Goal: Transaction & Acquisition: Purchase product/service

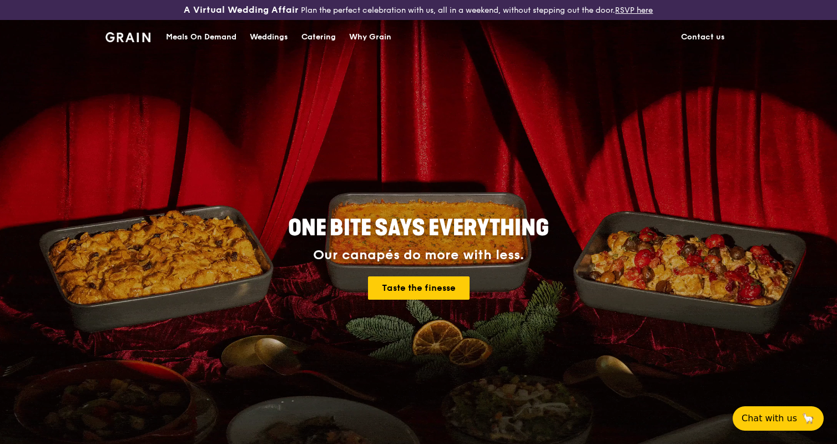
click at [205, 37] on div "Meals On Demand" at bounding box center [201, 37] width 70 height 33
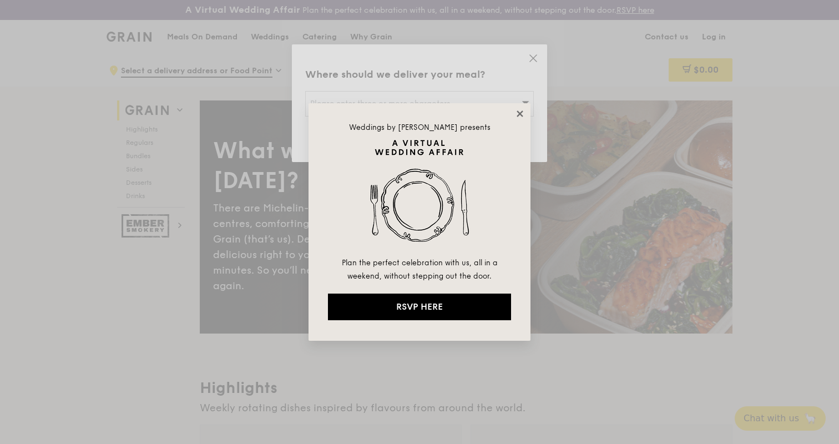
click at [521, 111] on icon at bounding box center [520, 114] width 10 height 10
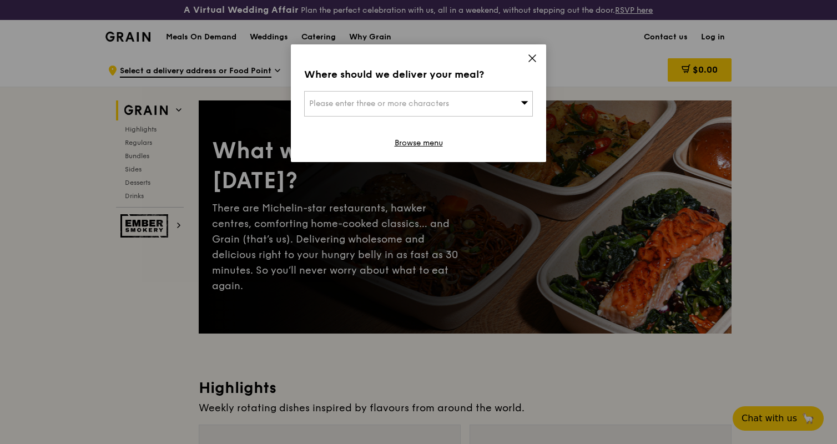
click at [523, 102] on icon at bounding box center [524, 102] width 7 height 3
click at [392, 107] on input "search" at bounding box center [419, 104] width 228 height 24
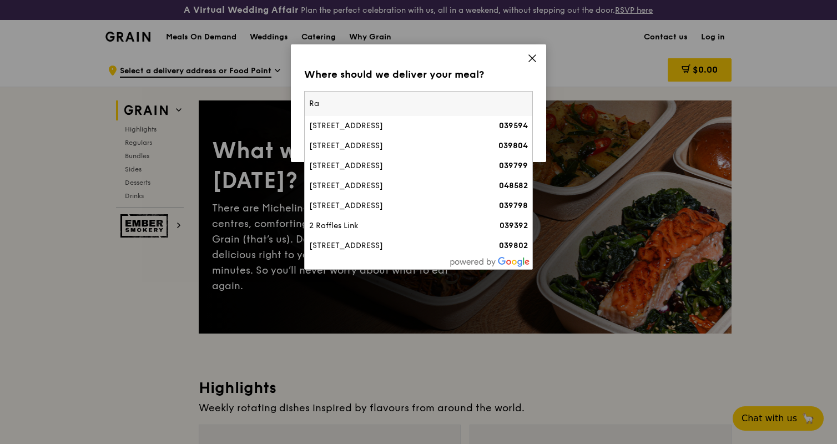
type input "R"
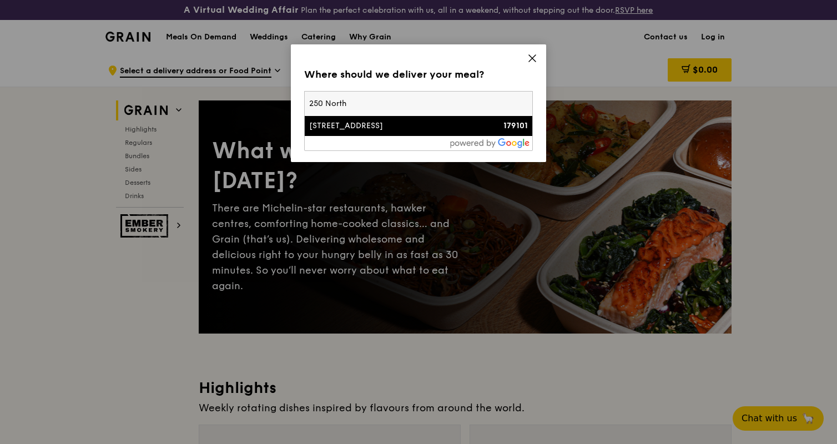
type input "250 North"
click at [378, 122] on div "[STREET_ADDRESS]" at bounding box center [391, 125] width 164 height 11
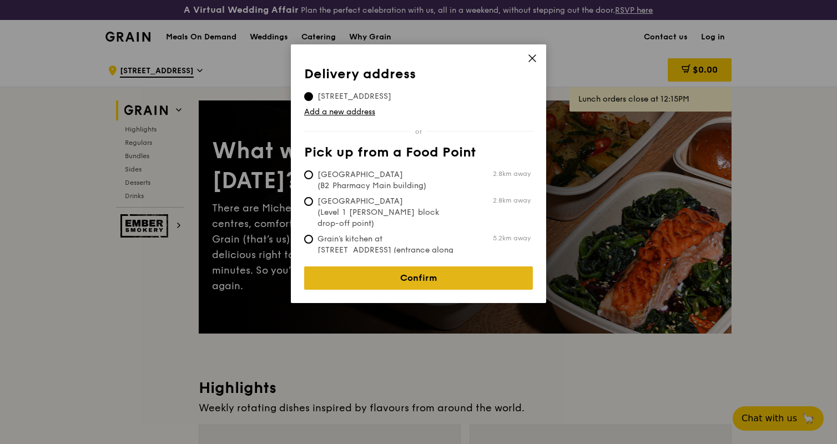
click at [416, 269] on link "Confirm" at bounding box center [418, 277] width 229 height 23
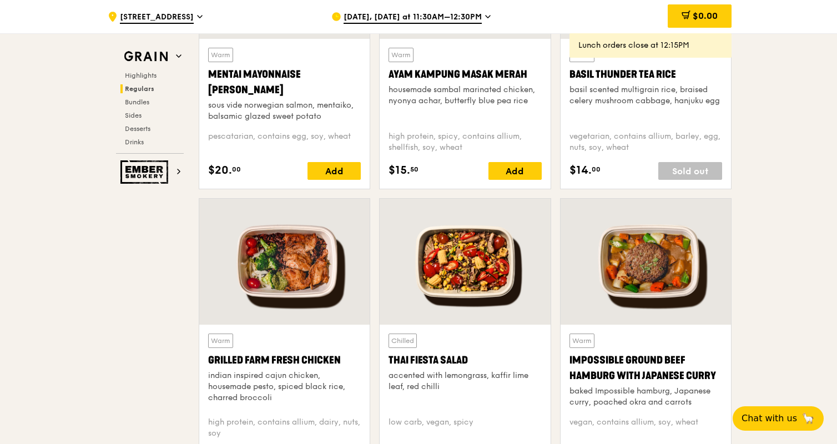
scroll to position [1240, 0]
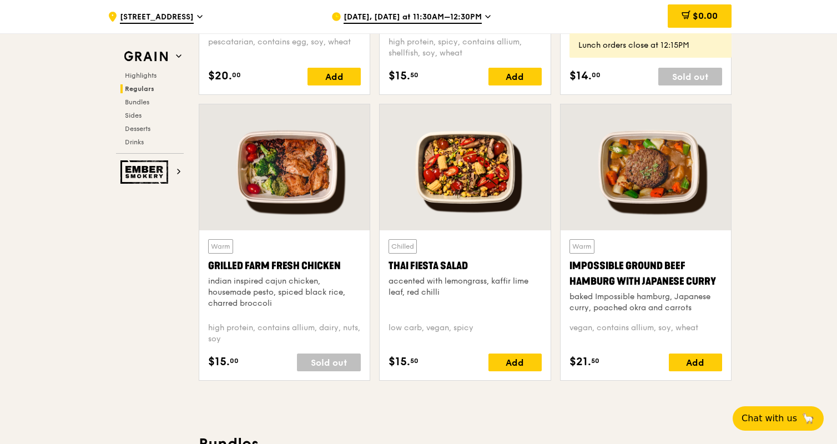
click at [486, 13] on icon at bounding box center [488, 17] width 6 height 10
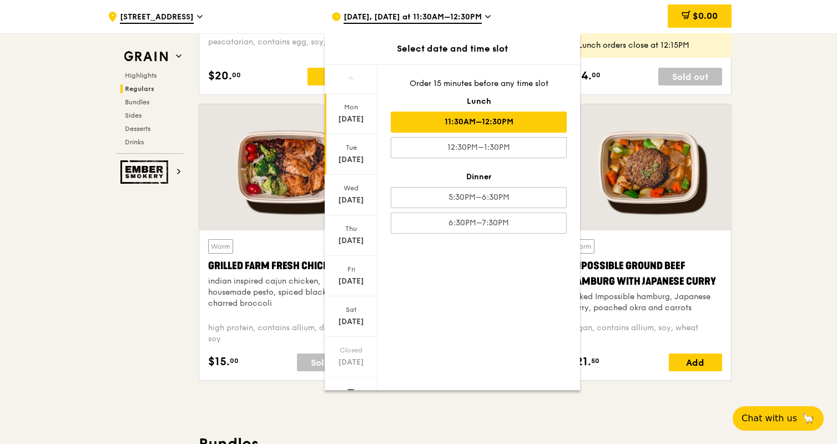
click at [346, 148] on div "Tue" at bounding box center [350, 147] width 49 height 9
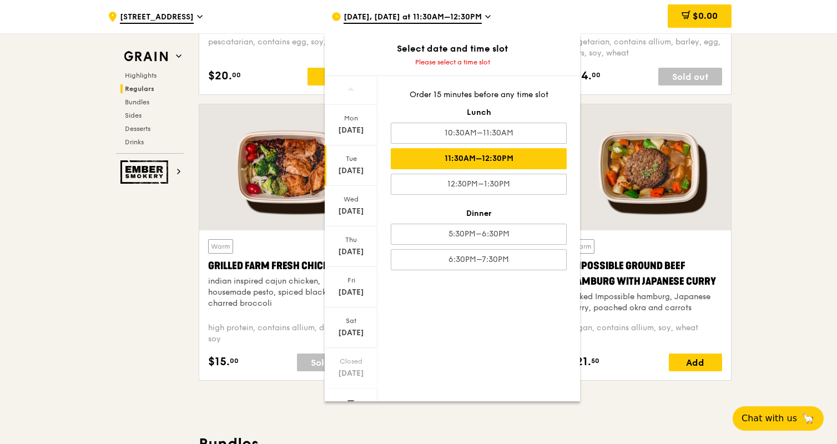
click at [468, 158] on div "11:30AM–12:30PM" at bounding box center [479, 158] width 176 height 21
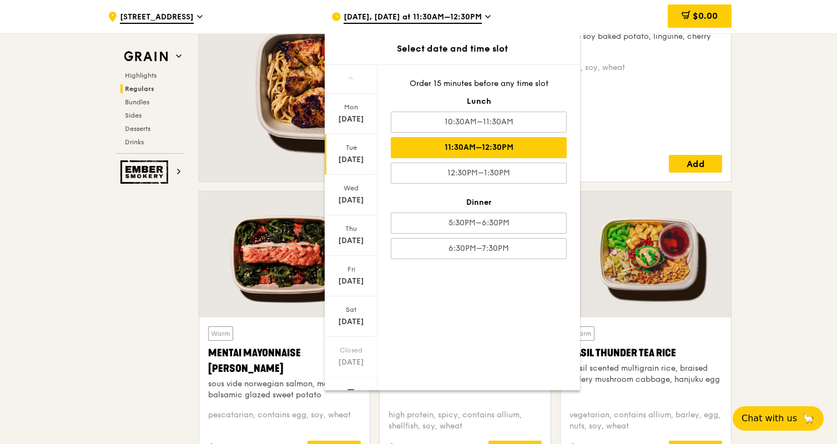
scroll to position [652, 0]
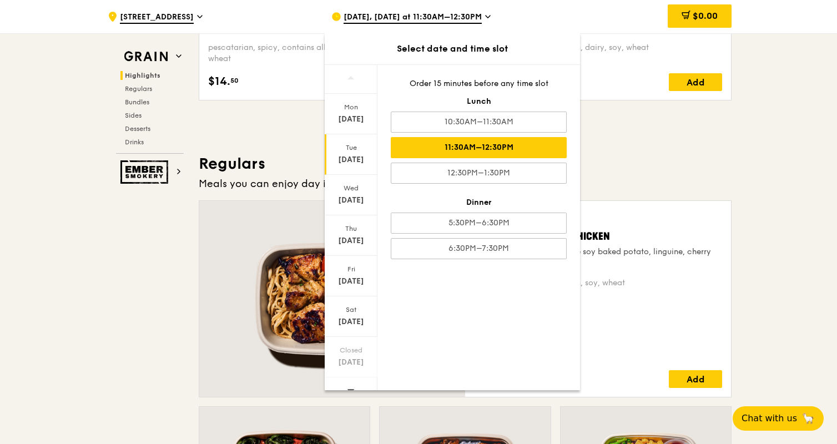
click at [531, 9] on div "[DATE], [DATE] at 11:30AM–12:30PM" at bounding box center [434, 16] width 206 height 33
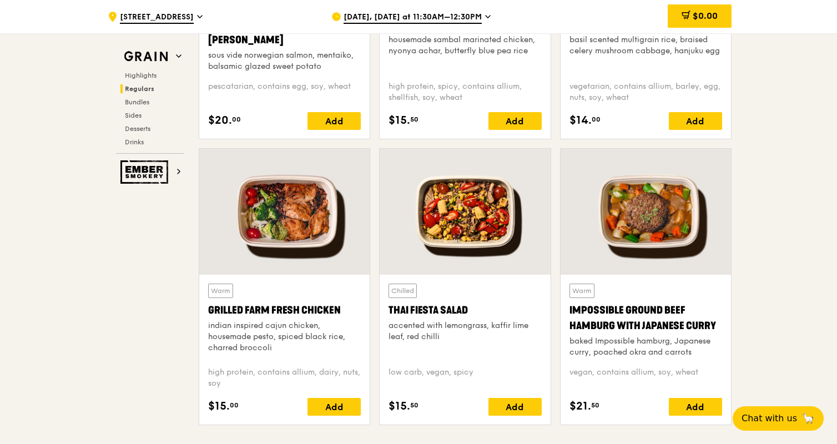
scroll to position [1233, 0]
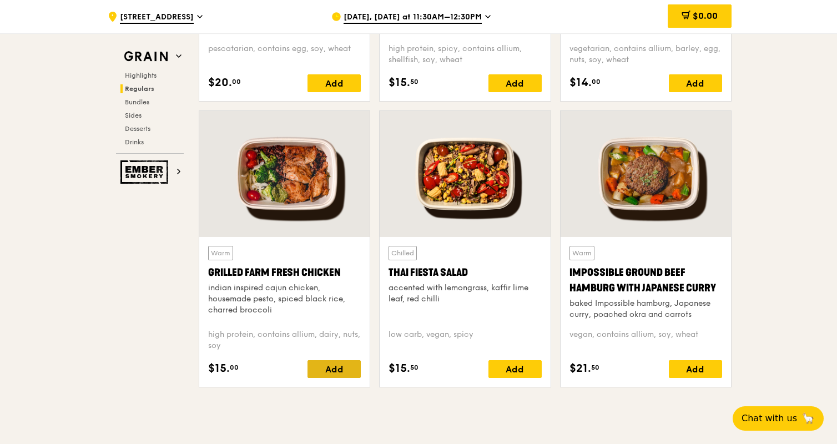
click at [331, 367] on div "Add" at bounding box center [333, 369] width 53 height 18
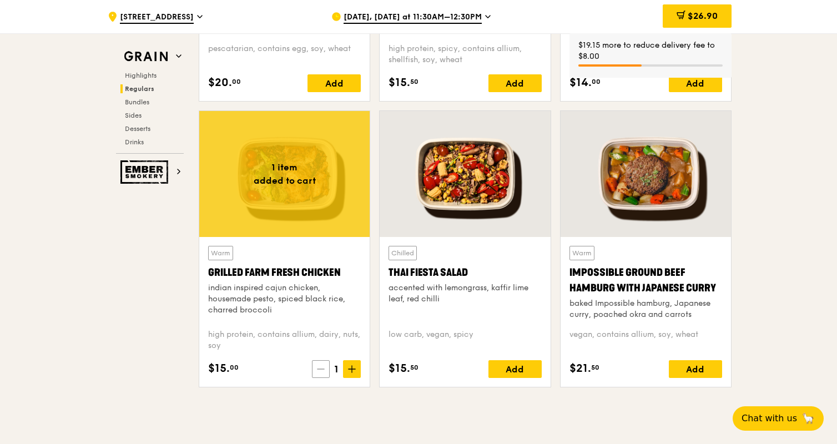
click at [322, 370] on icon at bounding box center [321, 369] width 8 height 8
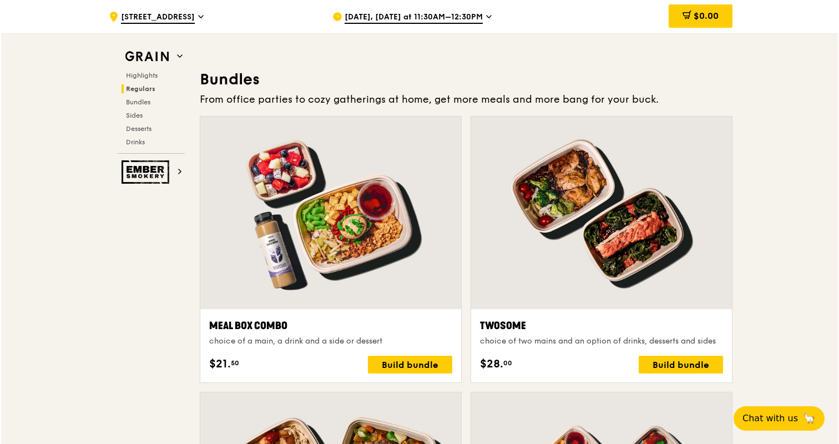
scroll to position [1602, 0]
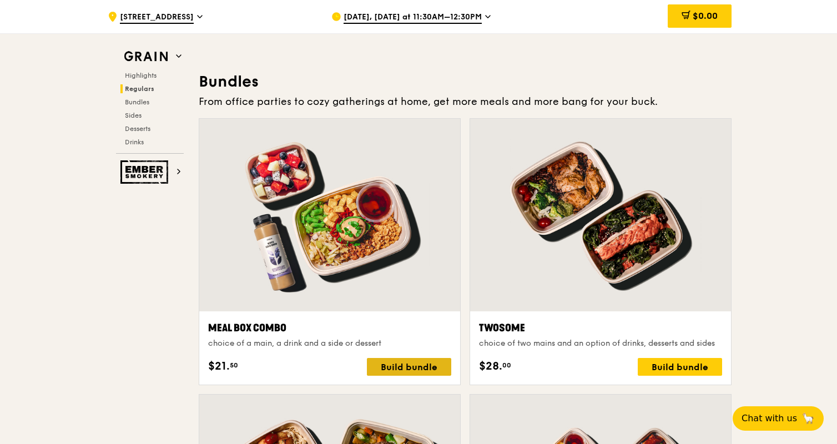
click at [407, 365] on div "Build bundle" at bounding box center [409, 367] width 84 height 18
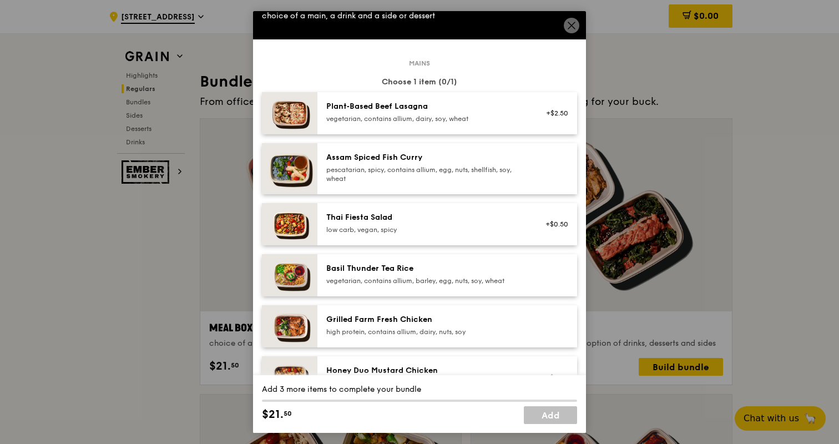
scroll to position [54, 0]
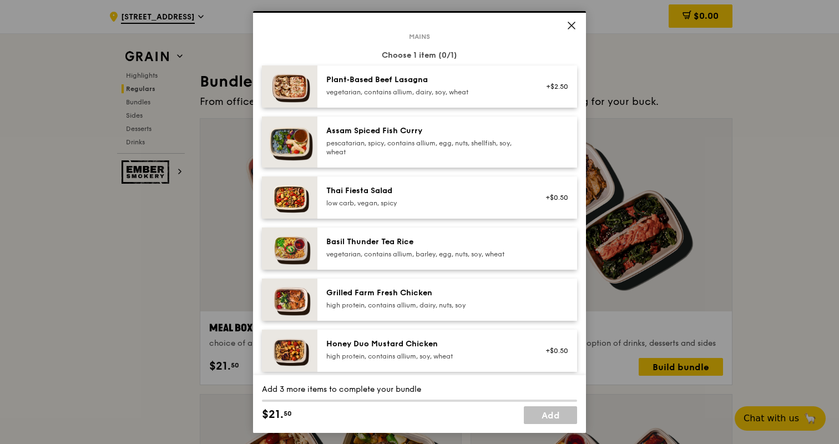
click at [417, 299] on div "Grilled Farm Fresh Chicken" at bounding box center [425, 292] width 199 height 11
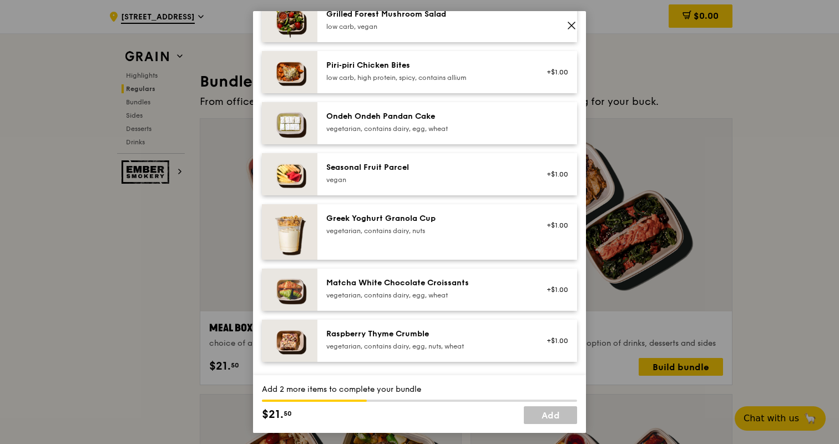
scroll to position [797, 0]
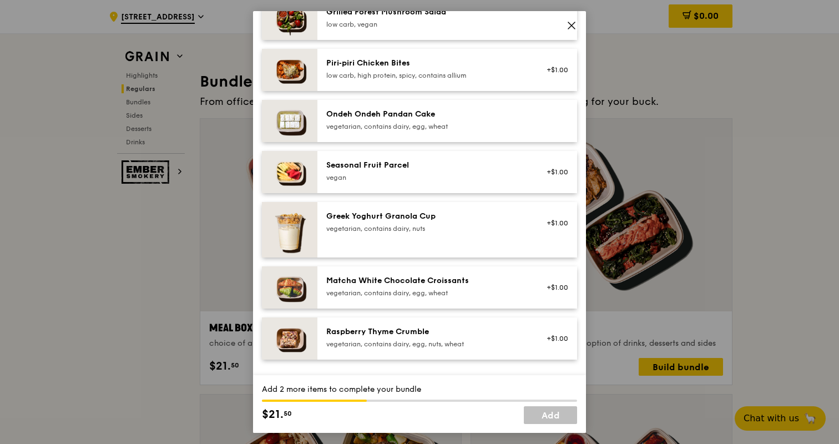
click at [422, 171] on div "Seasonal Fruit Parcel" at bounding box center [425, 165] width 199 height 11
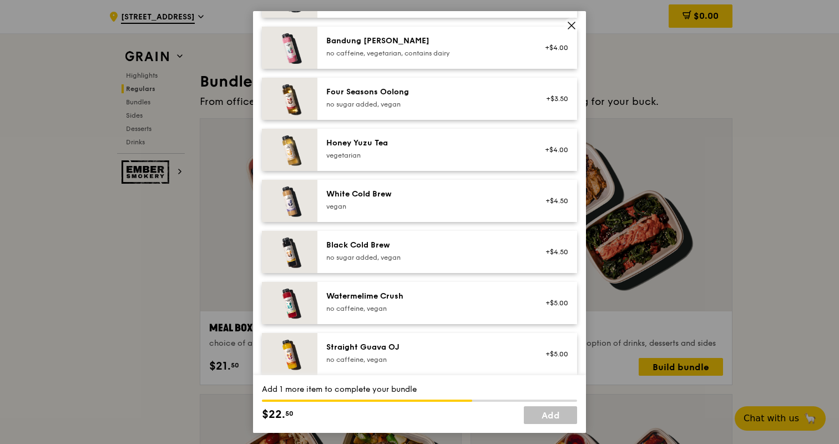
scroll to position [1288, 0]
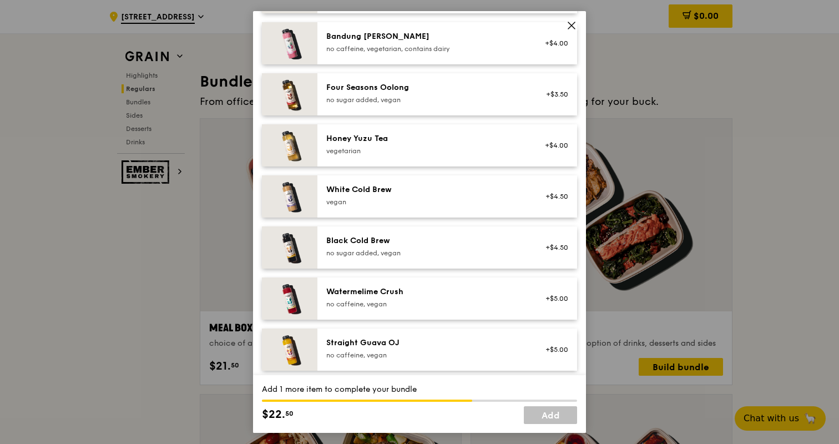
click at [465, 148] on div "vegetarian" at bounding box center [425, 151] width 199 height 9
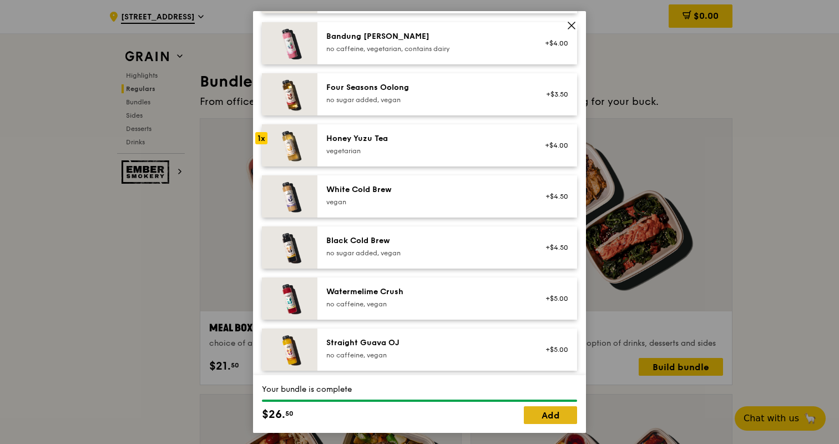
click at [556, 415] on link "Add" at bounding box center [550, 415] width 53 height 18
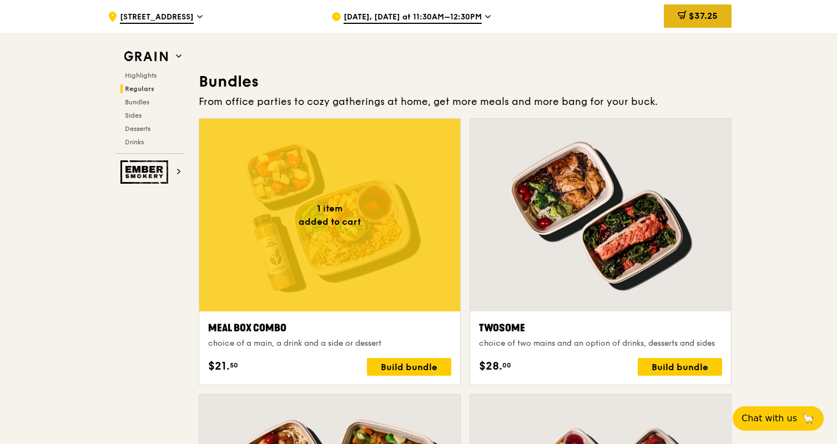
click at [692, 16] on span "$37.25" at bounding box center [703, 16] width 29 height 11
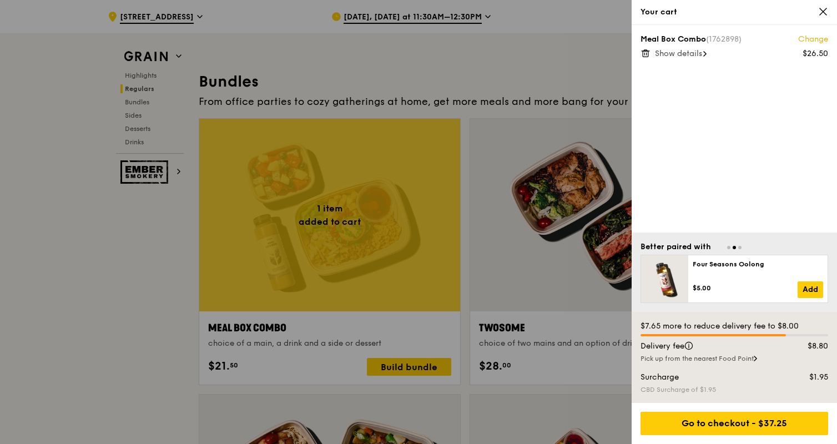
click at [706, 53] on icon at bounding box center [705, 54] width 2 height 4
click at [586, 57] on div at bounding box center [418, 222] width 837 height 444
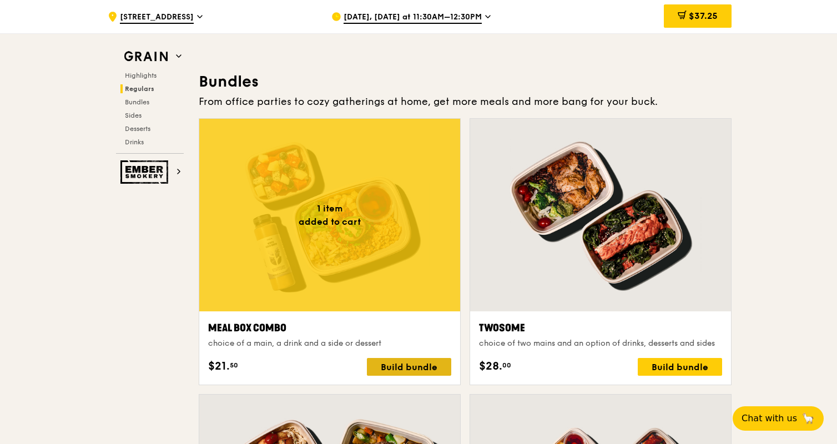
click at [396, 363] on div "Build bundle" at bounding box center [409, 367] width 84 height 18
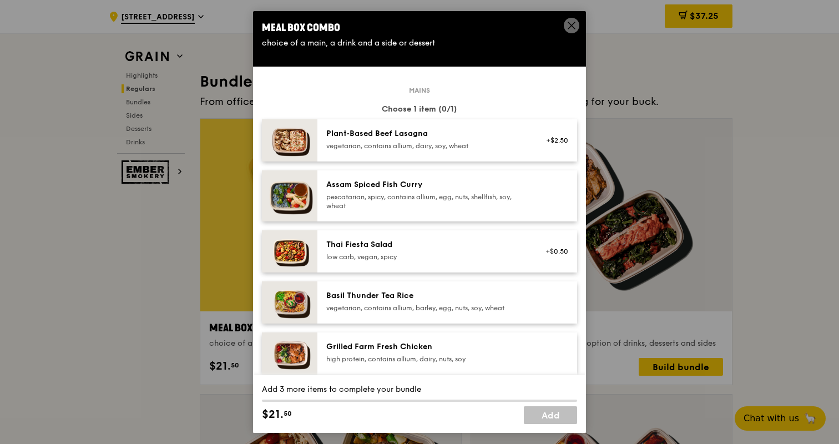
click at [390, 351] on div "Grilled Farm Fresh Chicken" at bounding box center [425, 346] width 199 height 11
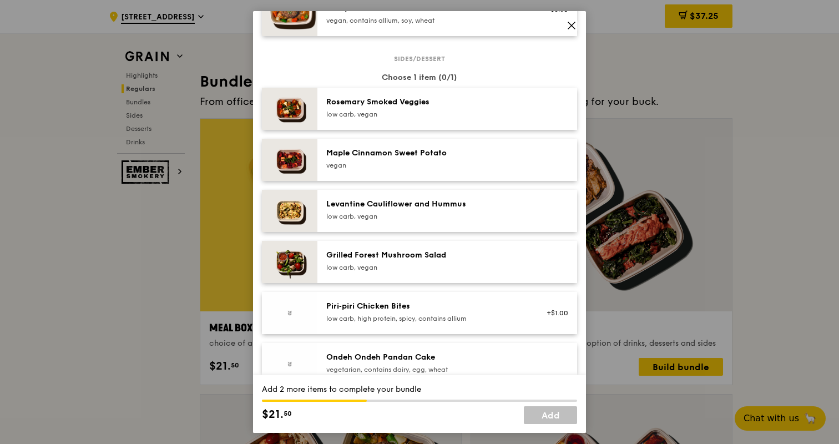
scroll to position [714, 0]
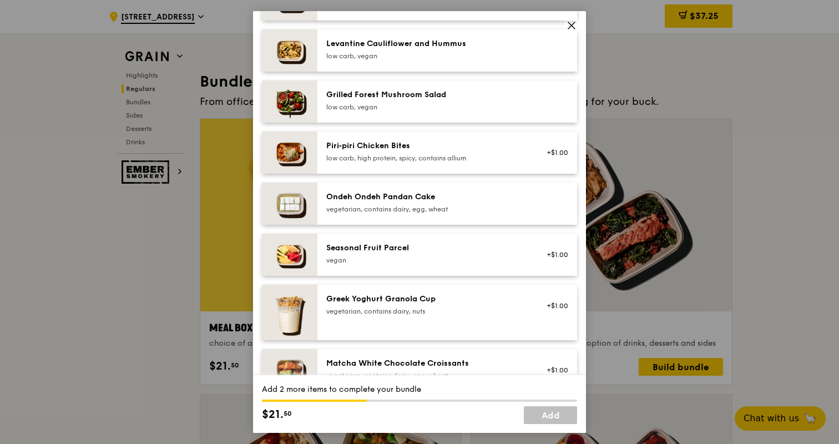
click at [408, 254] on div "Seasonal Fruit Parcel" at bounding box center [425, 248] width 199 height 11
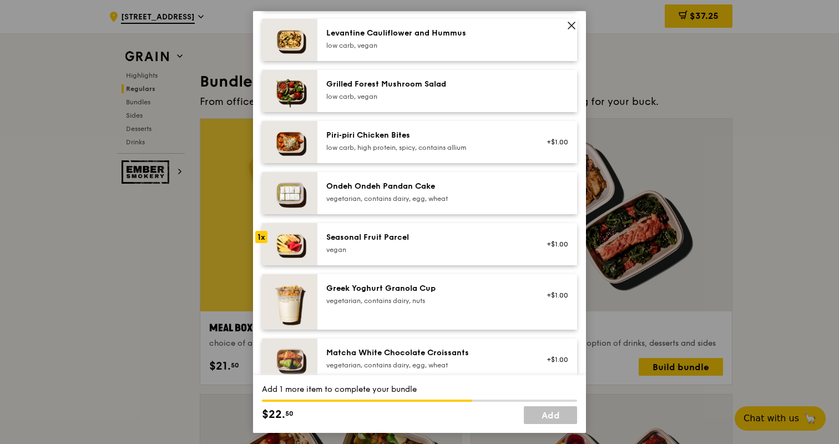
scroll to position [1251, 0]
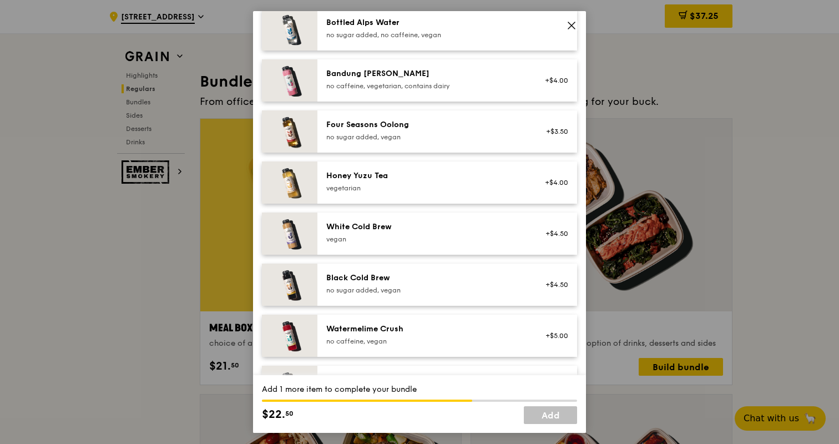
click at [475, 175] on div "Honey Yuzu Tea" at bounding box center [425, 175] width 199 height 11
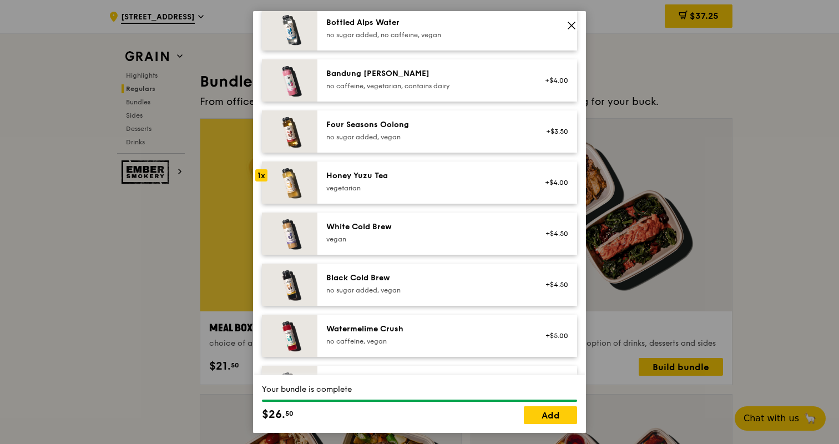
click at [450, 317] on div "Watermelime Crush no caffeine, vegan +$5.00" at bounding box center [447, 336] width 260 height 42
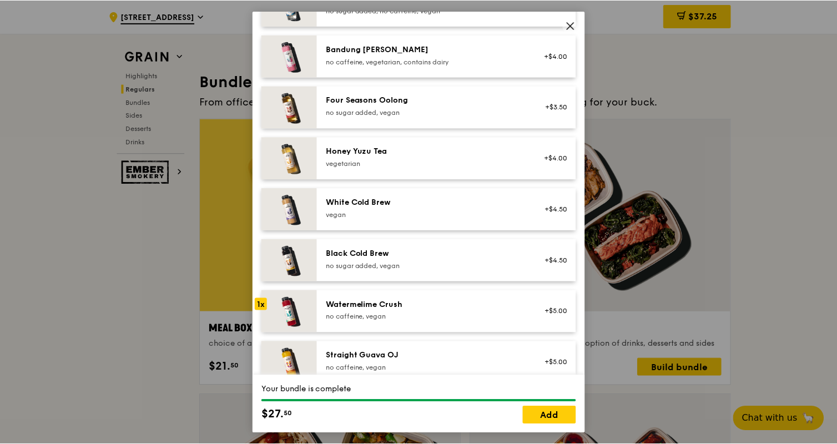
scroll to position [1288, 0]
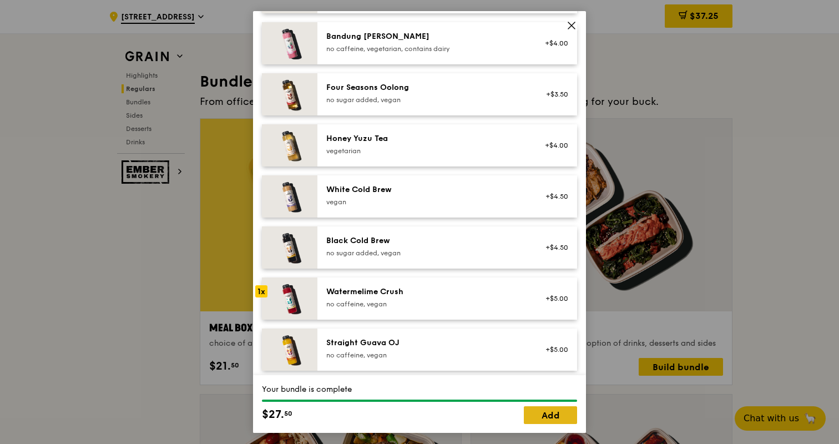
click at [543, 413] on link "Add" at bounding box center [550, 415] width 53 height 18
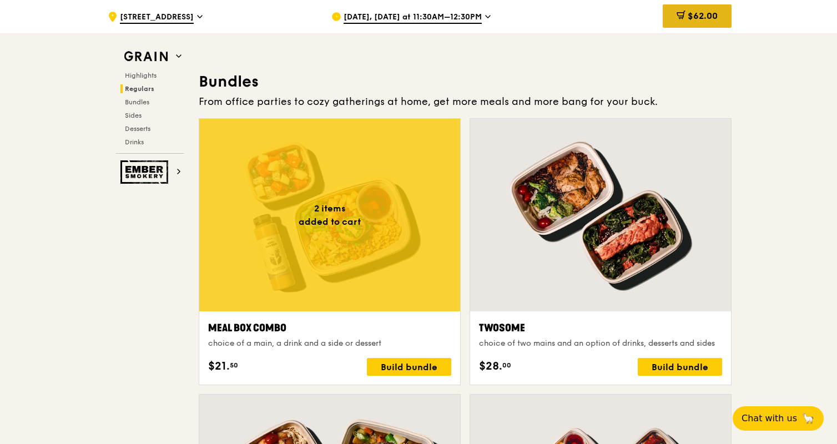
click at [705, 15] on span "$62.00" at bounding box center [703, 16] width 30 height 11
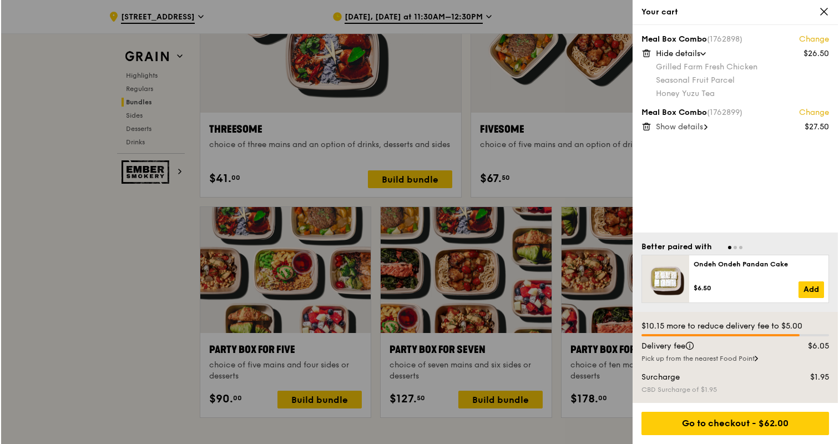
scroll to position [2127, 0]
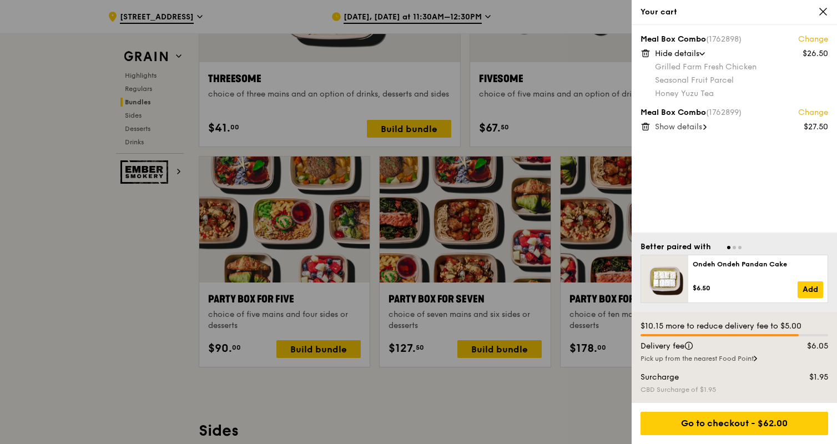
click at [310, 351] on div at bounding box center [418, 222] width 837 height 444
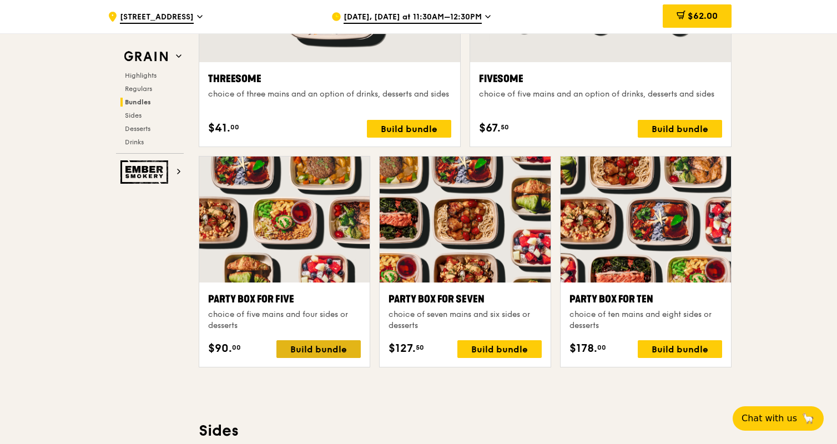
click at [321, 349] on div "Build bundle" at bounding box center [318, 349] width 84 height 18
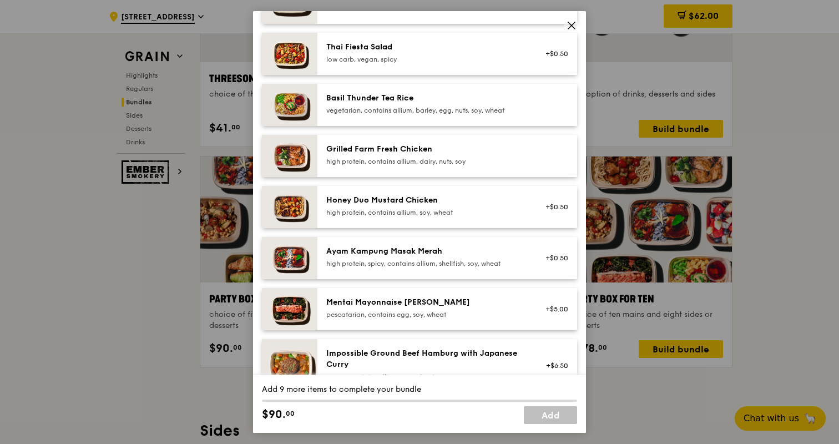
scroll to position [248, 0]
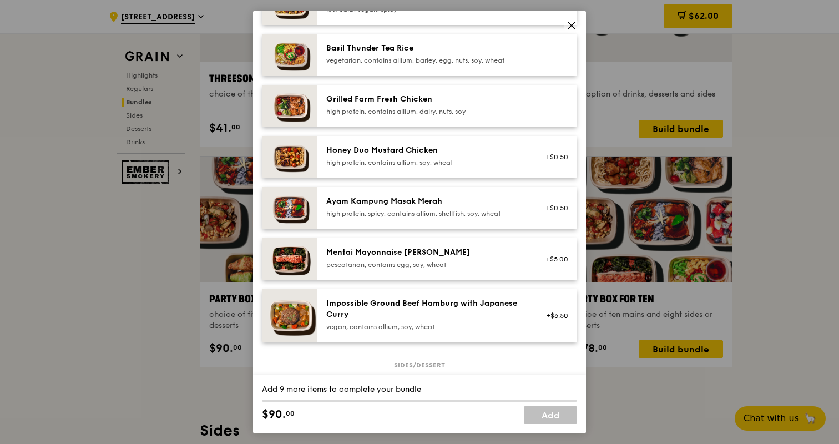
click at [417, 105] on div "Grilled Farm Fresh Chicken" at bounding box center [425, 99] width 199 height 11
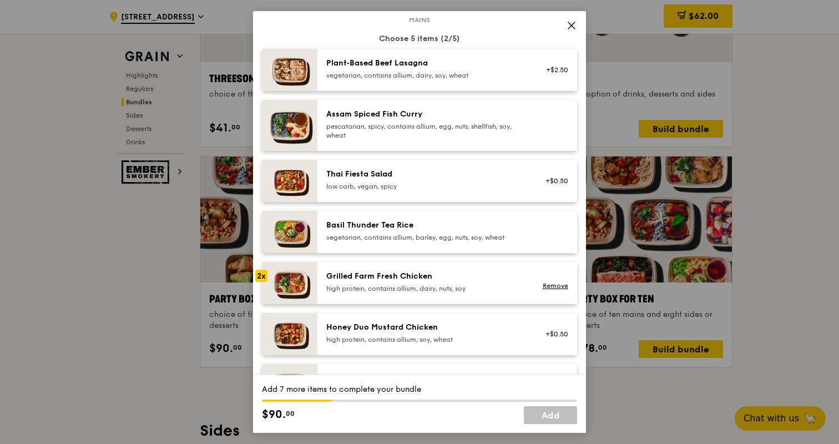
scroll to position [0, 0]
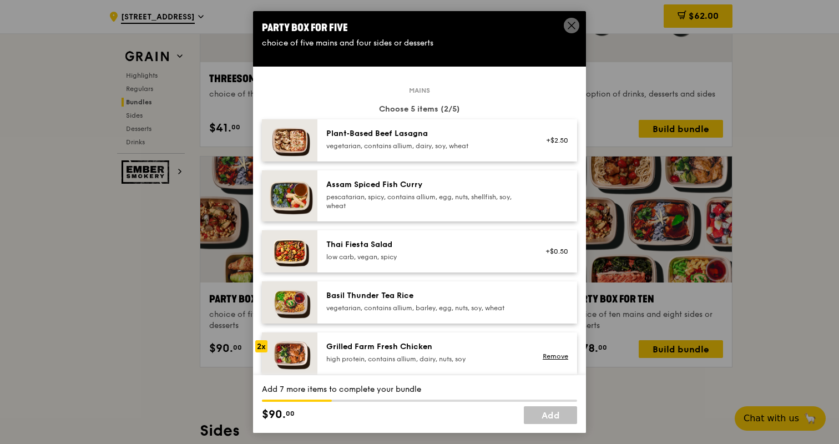
click at [398, 204] on div "pescatarian, spicy, contains allium, egg, nuts, shellfish, soy, wheat" at bounding box center [425, 202] width 199 height 18
click at [397, 204] on div "pescatarian, spicy, contains allium, egg, nuts, shellfish, soy, wheat" at bounding box center [425, 202] width 199 height 18
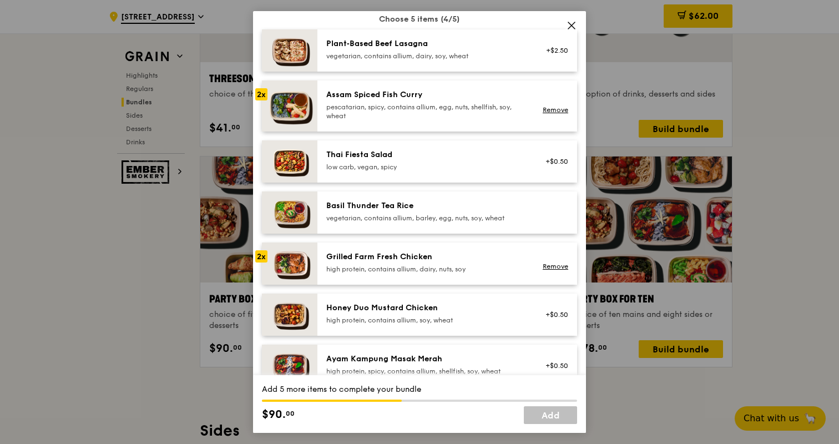
scroll to position [92, 0]
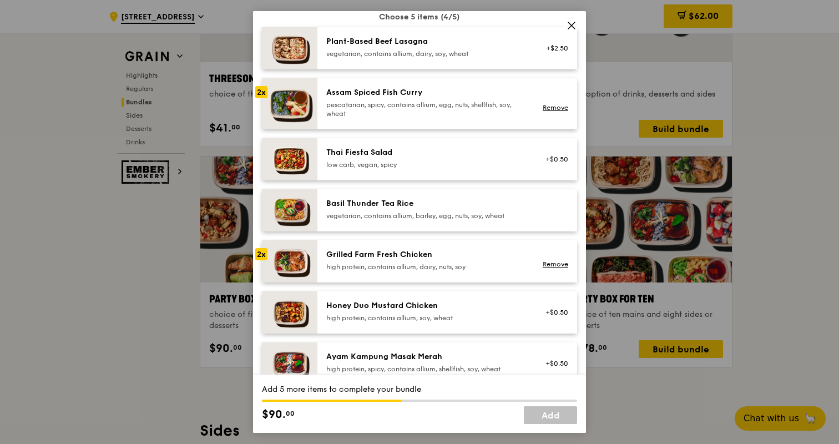
click at [374, 270] on div "Grilled Farm Fresh Chicken high protein, contains allium, dairy, nuts, soy" at bounding box center [425, 260] width 199 height 22
click at [543, 112] on link "Remove" at bounding box center [556, 108] width 26 height 8
click at [371, 260] on div "Grilled Farm Fresh Chicken" at bounding box center [425, 254] width 199 height 11
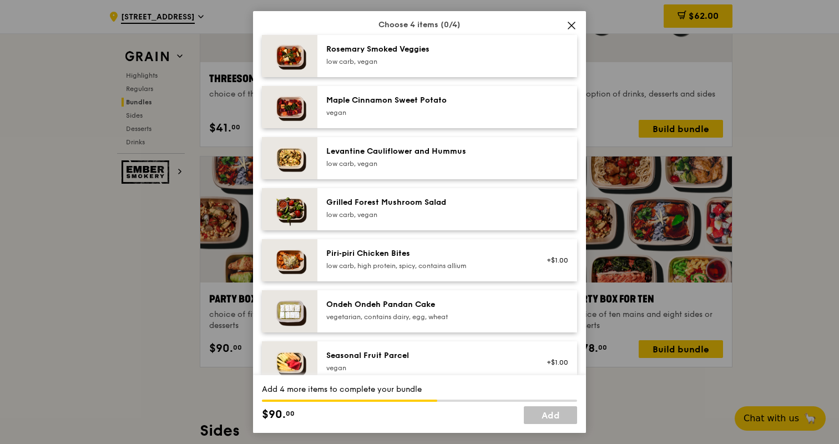
scroll to position [604, 0]
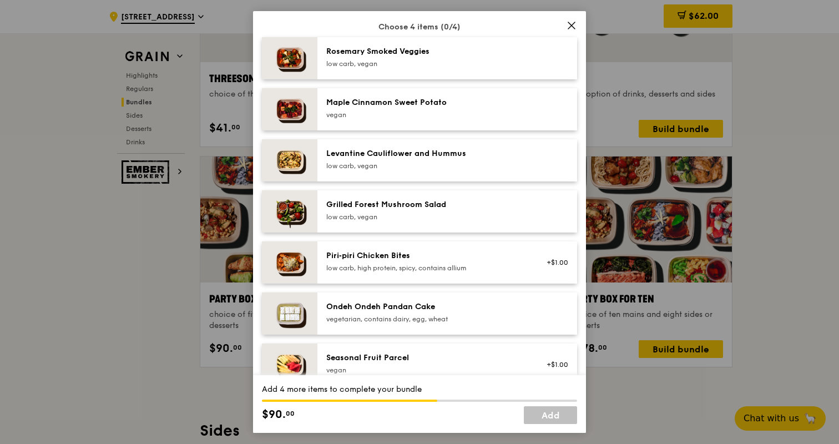
click at [393, 208] on div "Grilled Forest Mushroom Salad" at bounding box center [425, 204] width 199 height 11
click at [393, 210] on div "Grilled Forest Mushroom Salad" at bounding box center [425, 204] width 199 height 11
click at [403, 68] on div "low carb, vegan" at bounding box center [425, 63] width 199 height 9
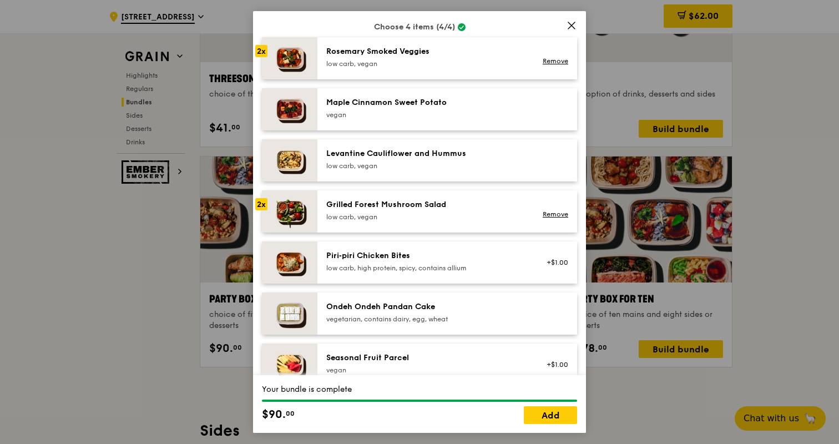
click at [403, 68] on div "low carb, vegan" at bounding box center [425, 63] width 199 height 9
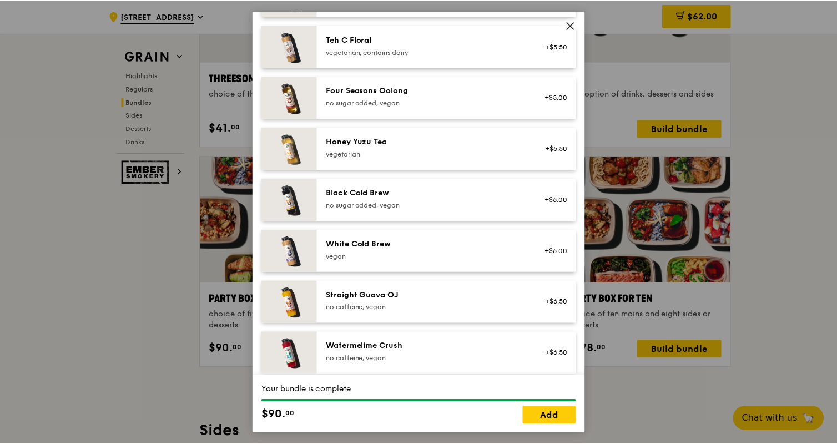
scroll to position [1288, 0]
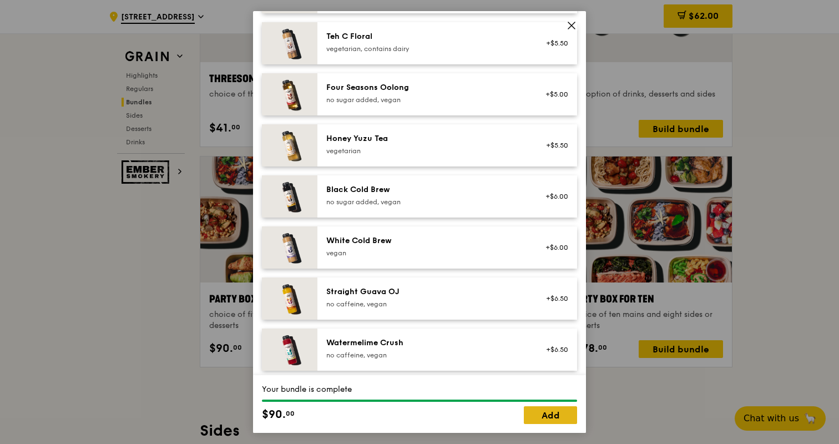
click at [556, 413] on link "Add" at bounding box center [550, 415] width 53 height 18
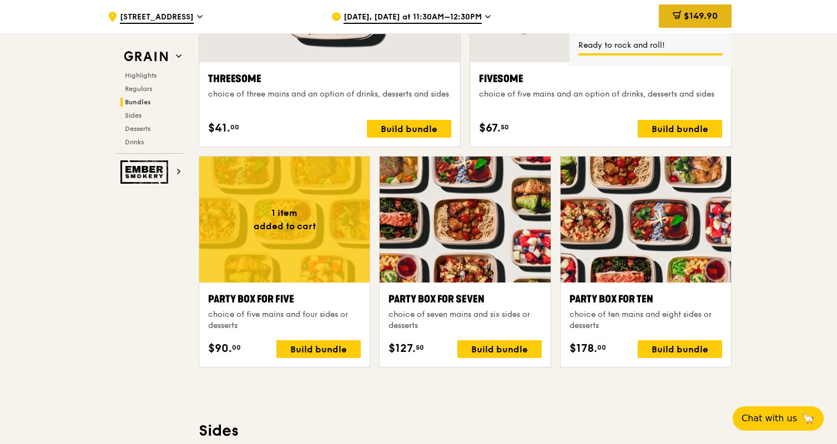
click at [695, 12] on span "$149.90" at bounding box center [701, 16] width 34 height 11
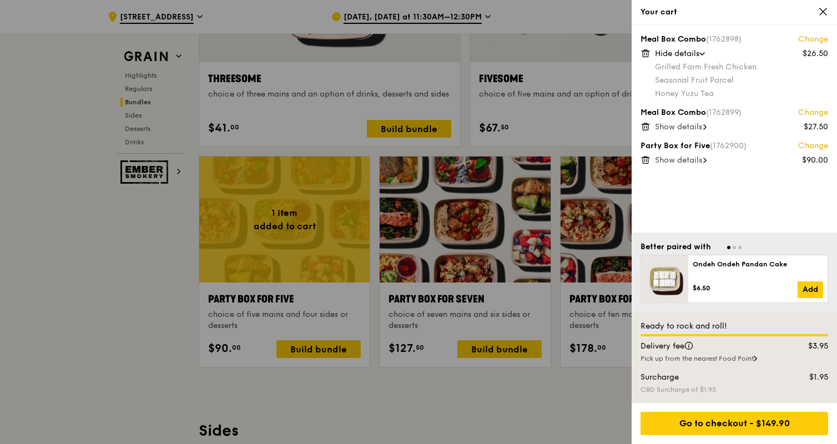
click at [644, 124] on icon at bounding box center [645, 123] width 3 height 1
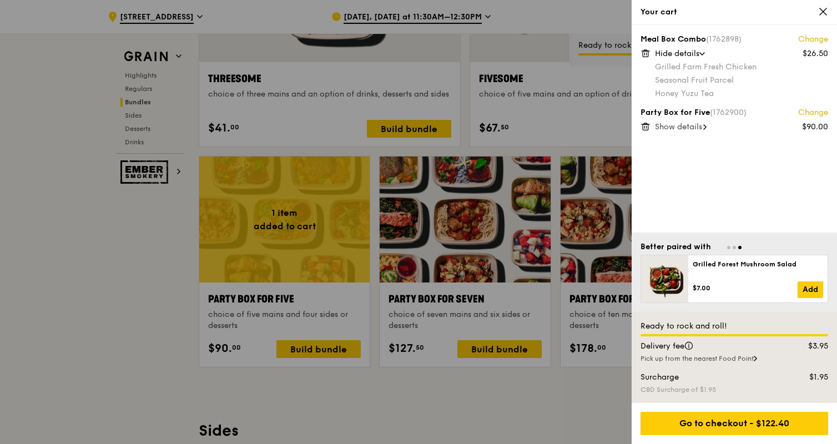
click at [646, 51] on icon at bounding box center [645, 50] width 3 height 1
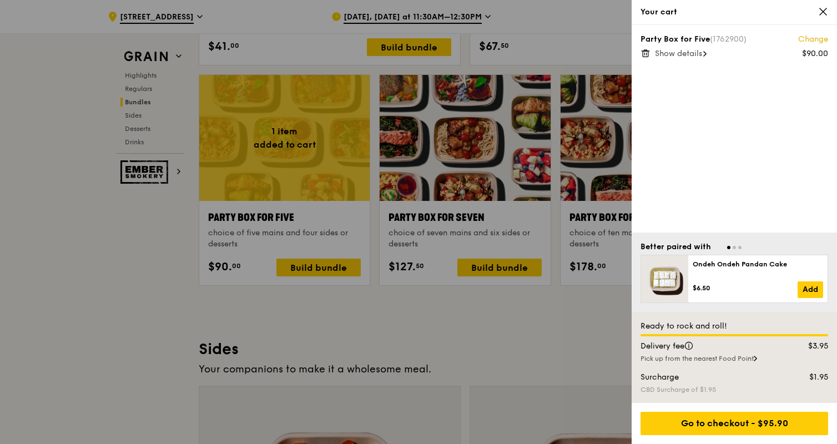
scroll to position [2235, 0]
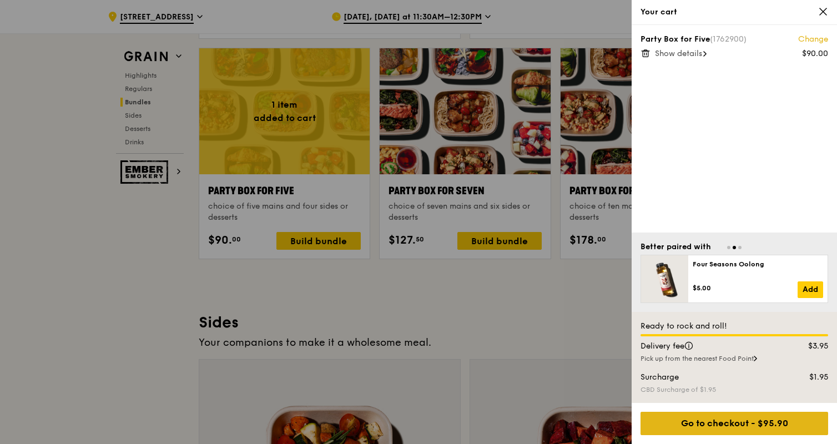
click at [726, 423] on div "Go to checkout - $95.90" at bounding box center [734, 423] width 188 height 23
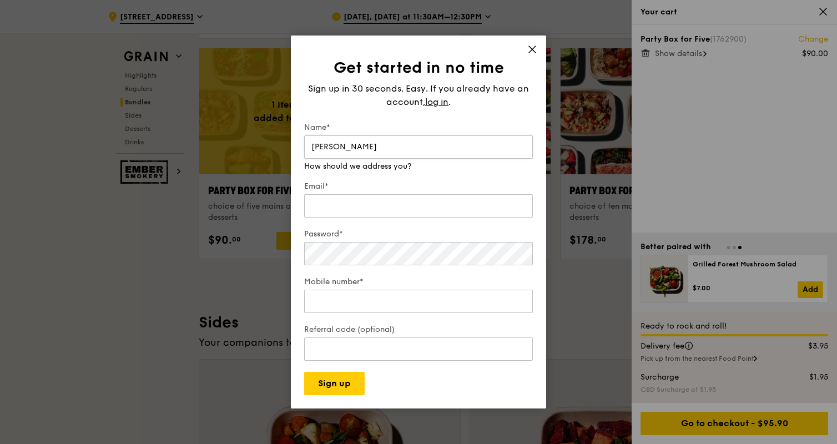
type input "Angel Lim"
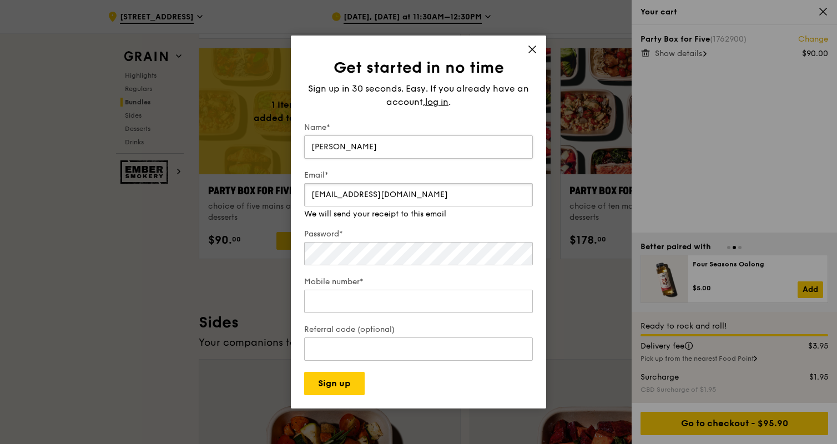
type input "angel.sk.lim@gmail.com"
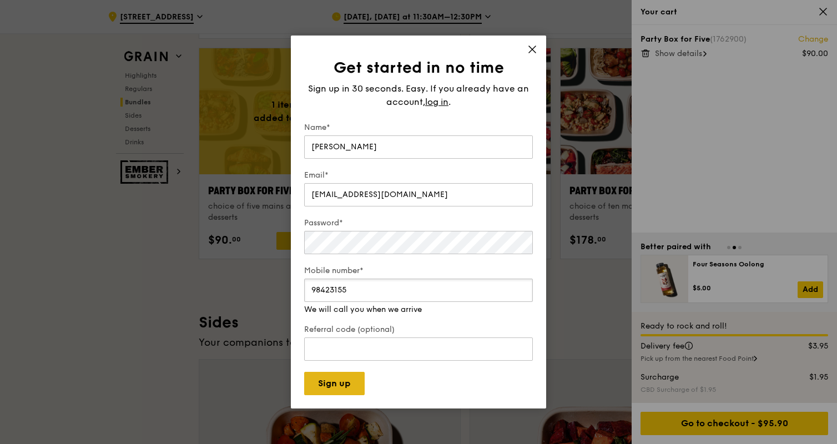
type input "98423155"
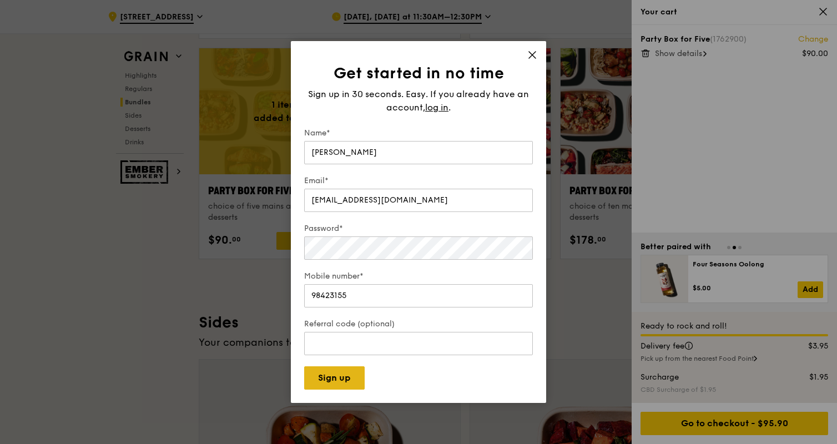
click at [337, 383] on button "Sign up" at bounding box center [334, 377] width 60 height 23
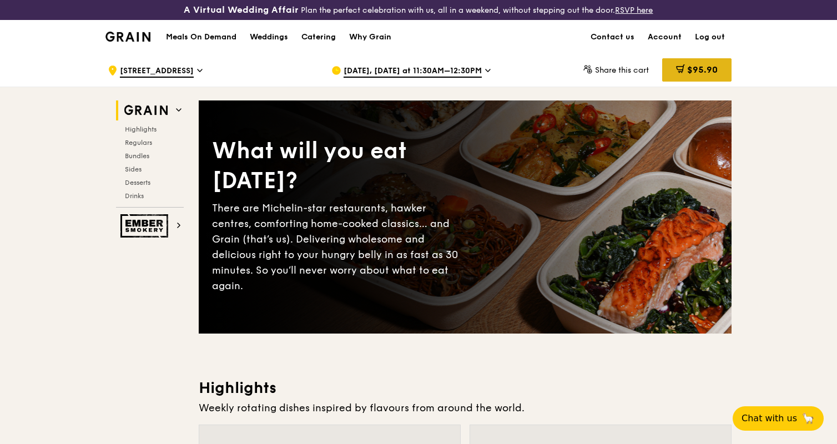
click at [703, 66] on span "$95.90" at bounding box center [702, 69] width 31 height 11
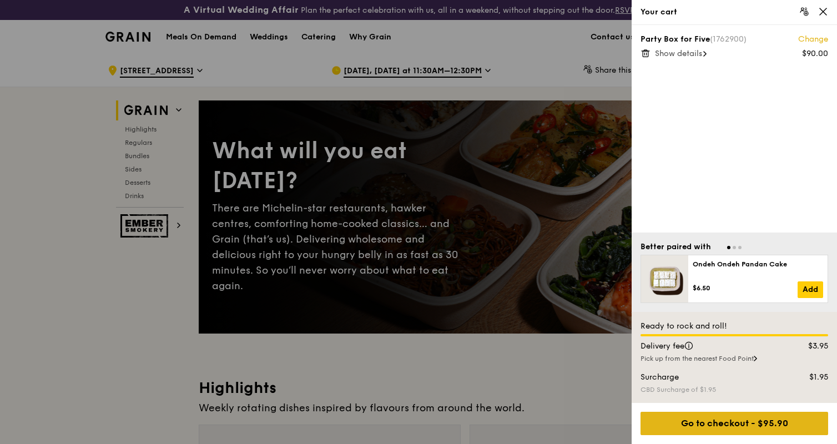
click at [715, 423] on div "Go to checkout - $95.90" at bounding box center [734, 423] width 188 height 23
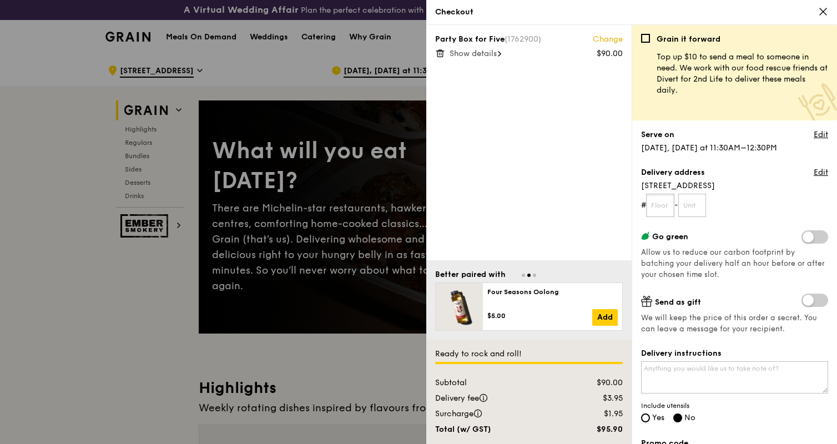
click at [660, 206] on input "text" at bounding box center [660, 205] width 28 height 23
type input "33"
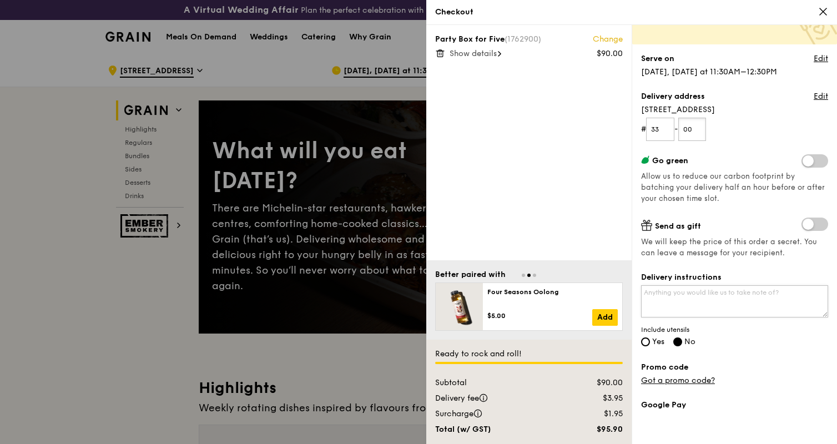
scroll to position [128, 0]
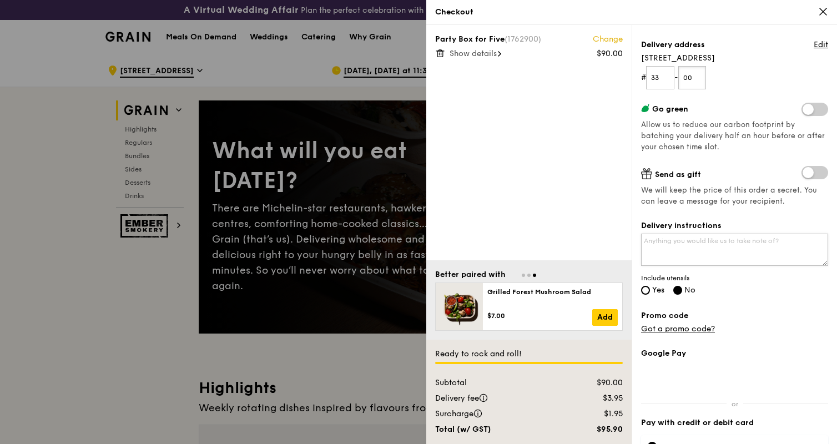
type input "00"
click at [709, 245] on textarea "Delivery instructions" at bounding box center [734, 250] width 187 height 32
type textarea "Please provide cutlery. Meet at Level 33 lobby. Thank you."
click at [648, 291] on input "Yes" at bounding box center [645, 290] width 9 height 9
radio input "true"
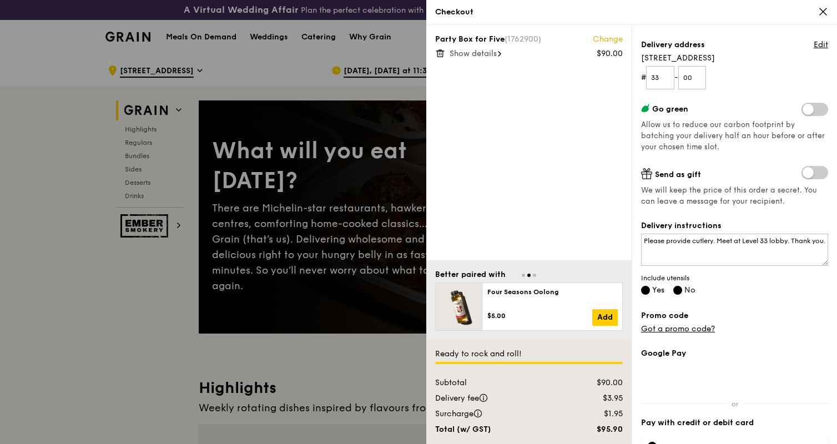
radio input "false"
drag, startPoint x: 720, startPoint y: 242, endPoint x: 620, endPoint y: 243, distance: 99.9
click at [620, 243] on div "Party Box for Five (1762900) Change $90.00 Show details Better paired with Onde…" at bounding box center [631, 234] width 411 height 419
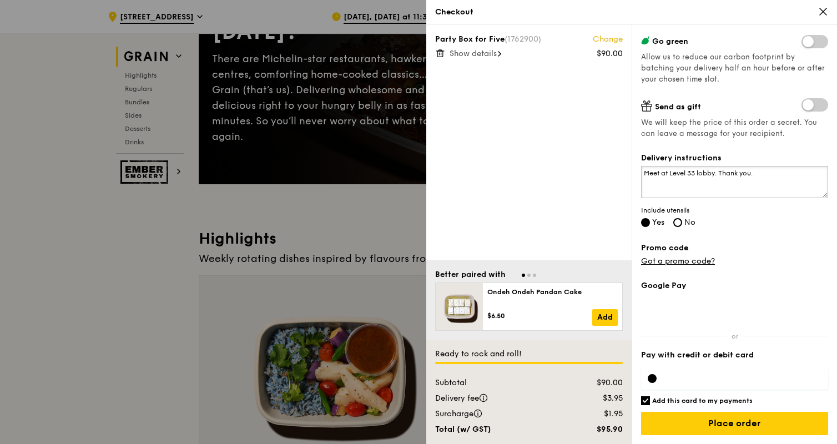
scroll to position [171, 0]
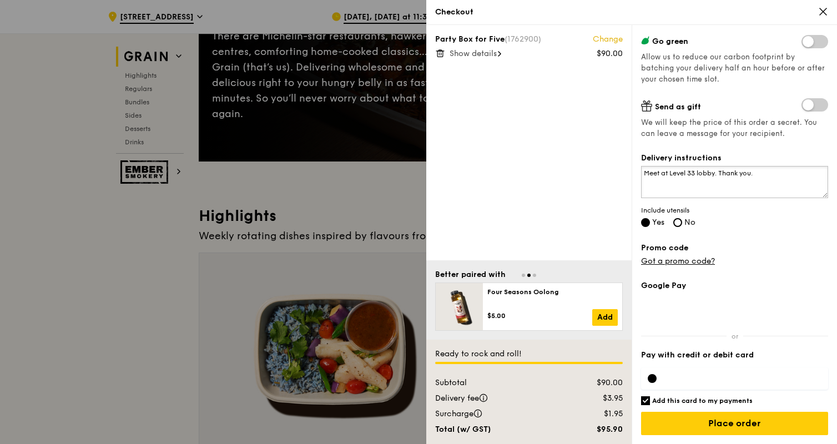
type textarea "Meet at Level 33 lobby. Thank you."
click at [646, 400] on input "Add this card to my payments" at bounding box center [645, 400] width 9 height 9
checkbox input "false"
click at [727, 424] on input "Place order" at bounding box center [734, 423] width 187 height 23
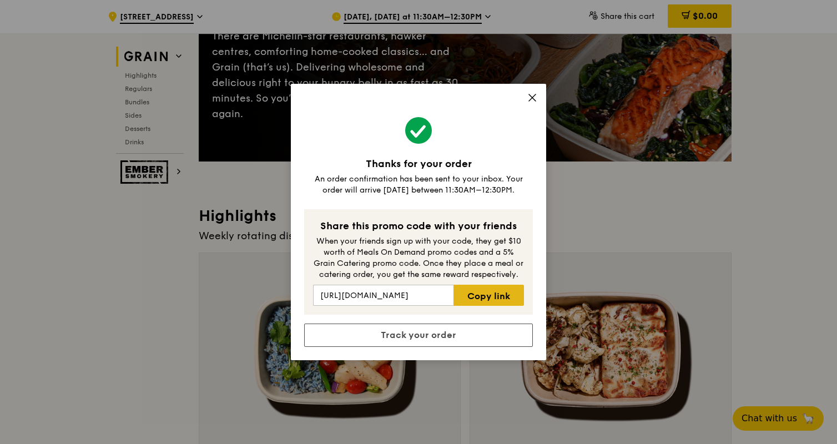
click at [496, 292] on link "Copy link" at bounding box center [488, 295] width 70 height 21
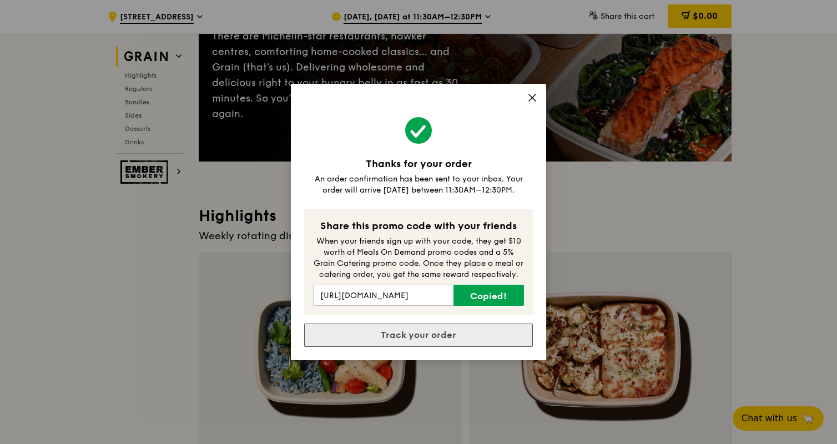
click at [424, 333] on link "Track your order" at bounding box center [418, 335] width 229 height 23
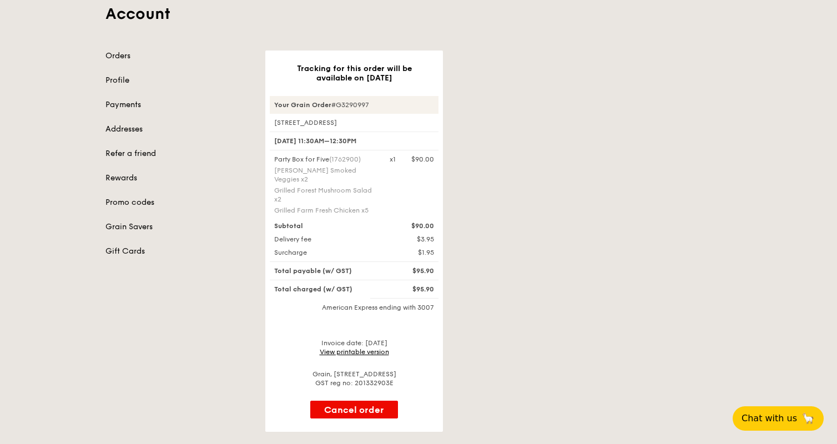
scroll to position [176, 0]
